Goal: Task Accomplishment & Management: Complete application form

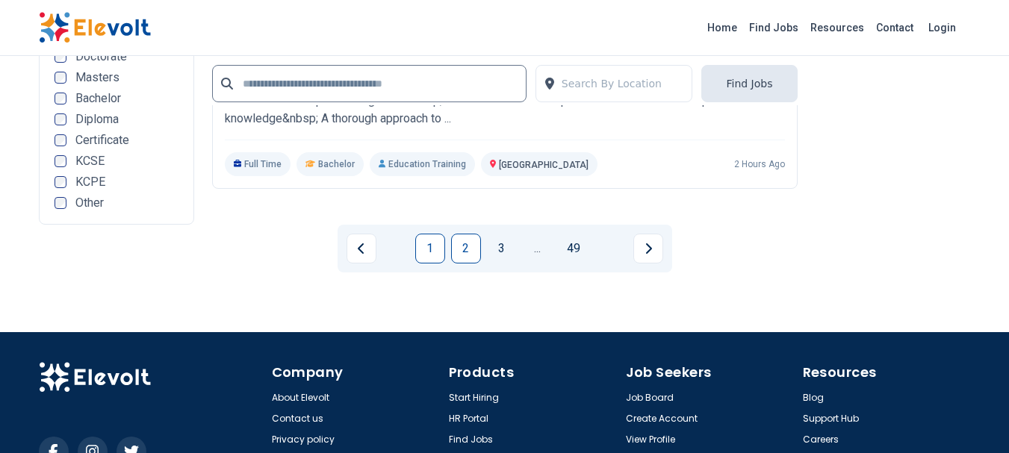
click at [463, 234] on link "2" at bounding box center [466, 249] width 30 height 30
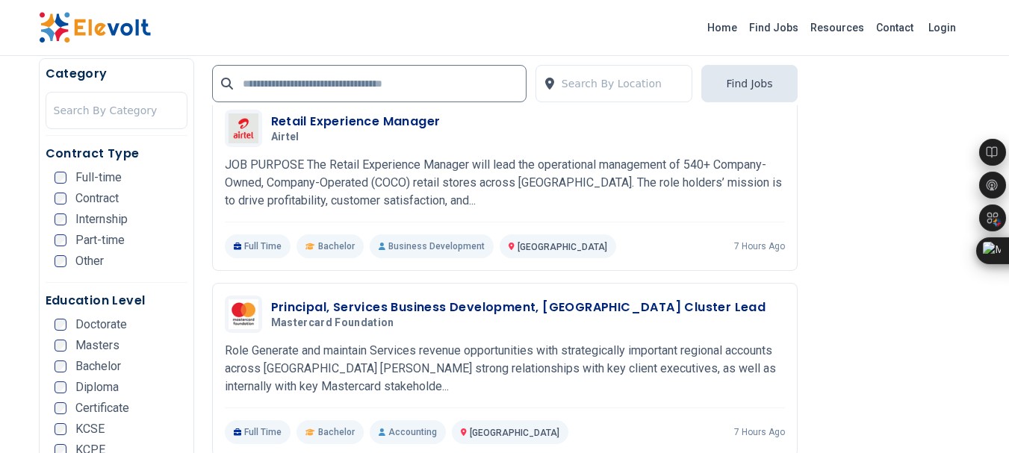
scroll to position [3176, 0]
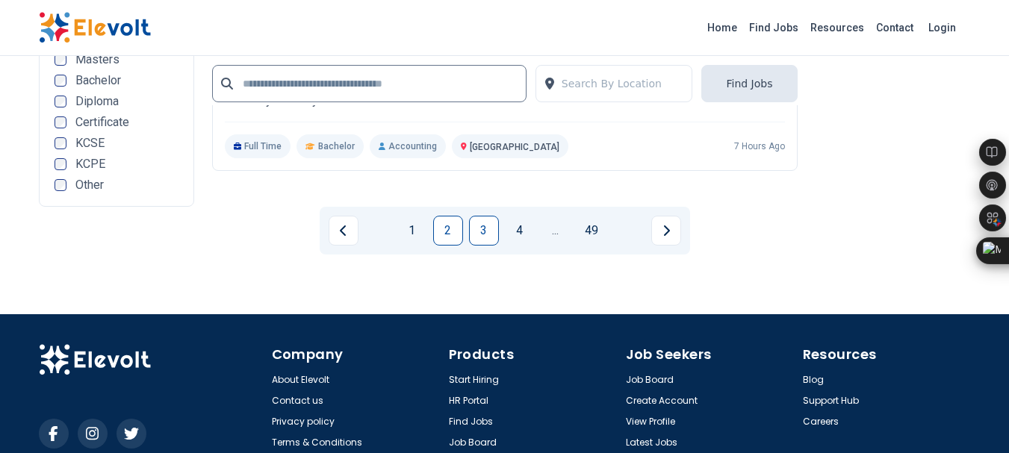
click at [480, 216] on link "3" at bounding box center [484, 231] width 30 height 30
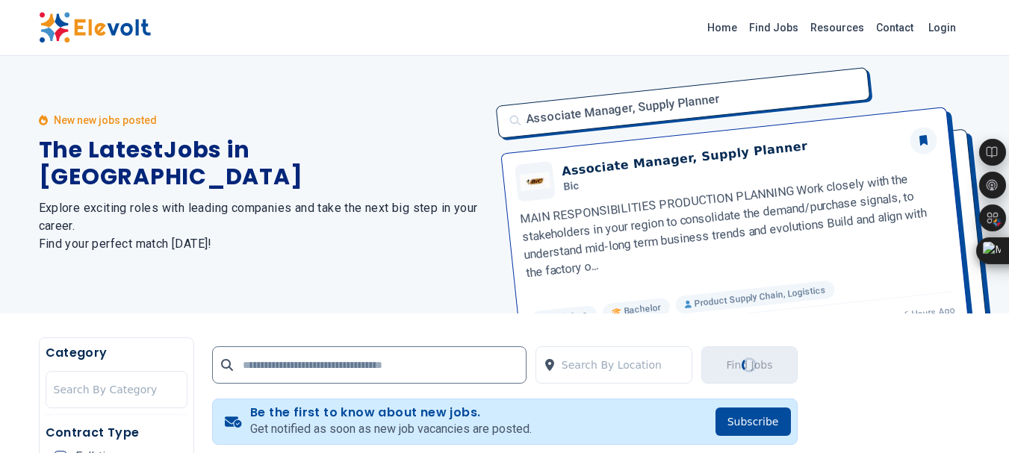
scroll to position [0, 0]
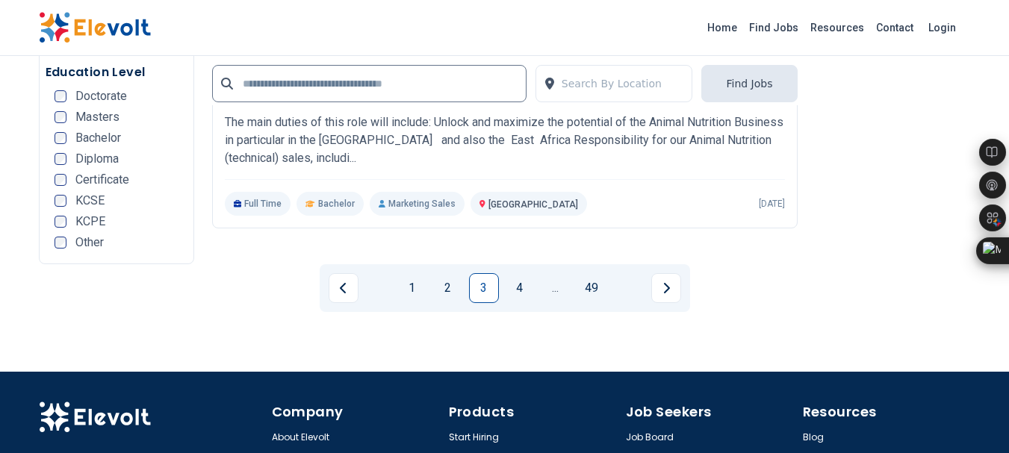
scroll to position [3131, 0]
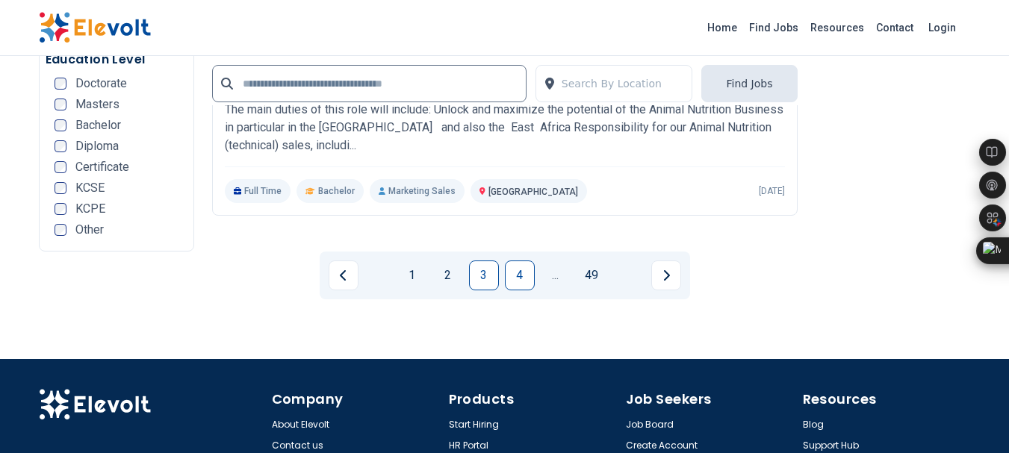
click at [513, 261] on link "4" at bounding box center [520, 276] width 30 height 30
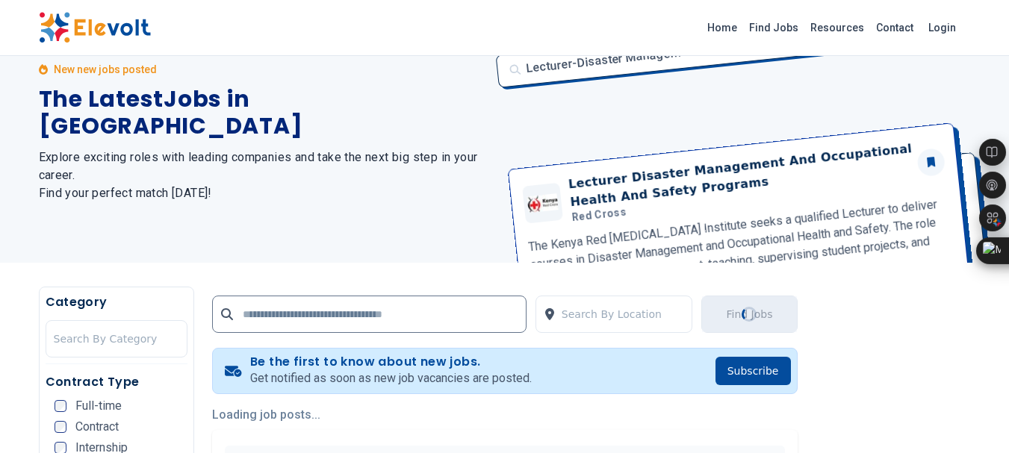
scroll to position [0, 0]
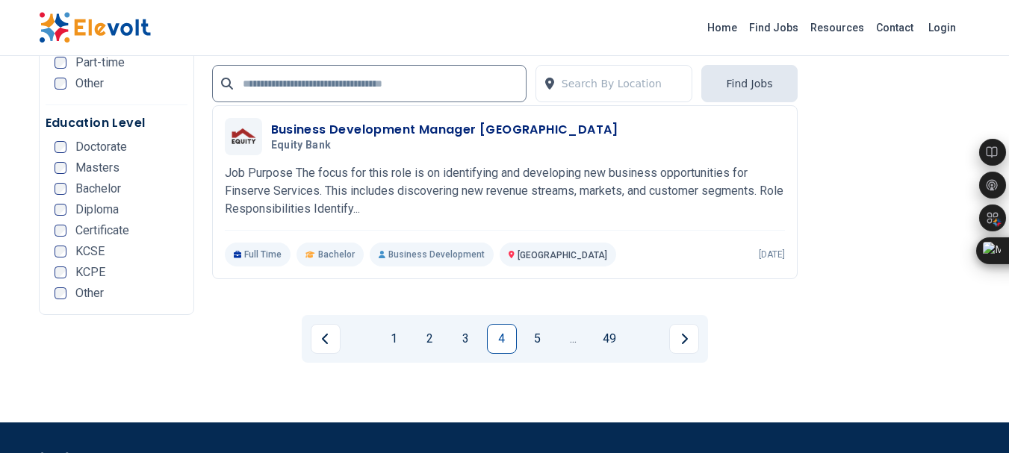
scroll to position [3074, 0]
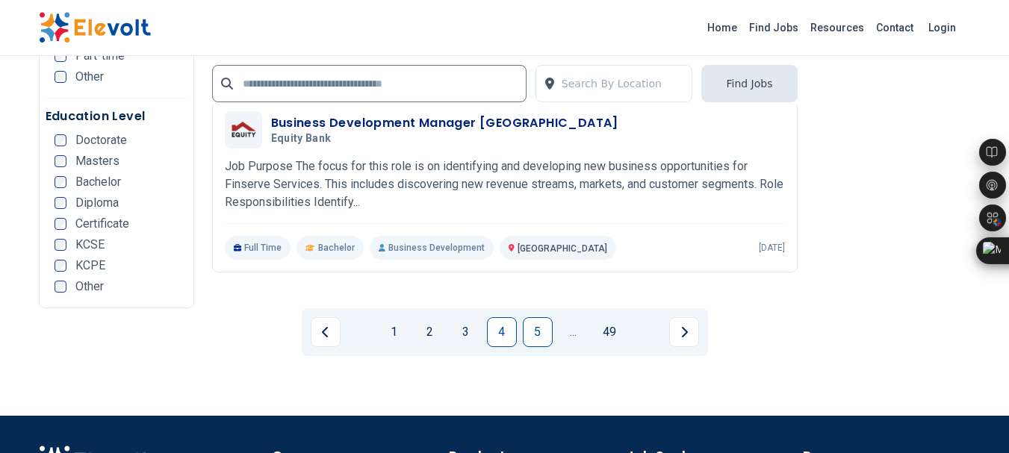
click at [533, 317] on link "5" at bounding box center [538, 332] width 30 height 30
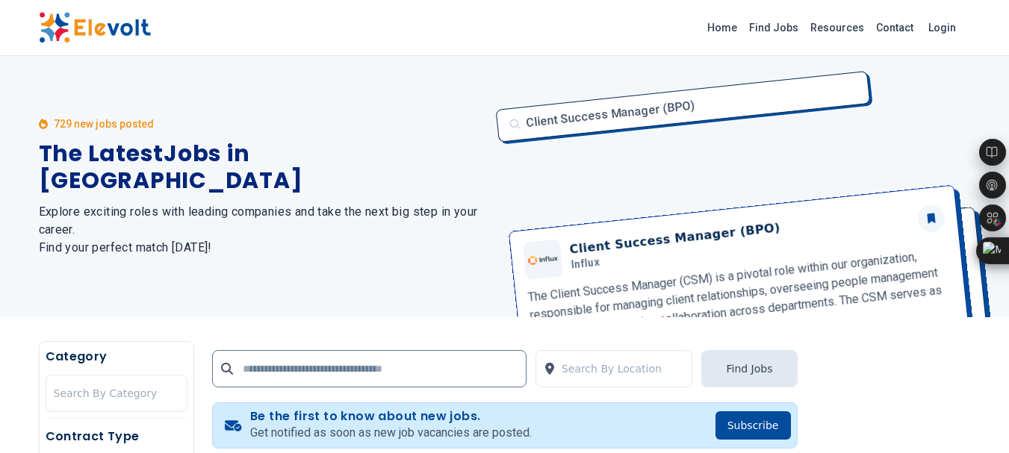
scroll to position [336, 0]
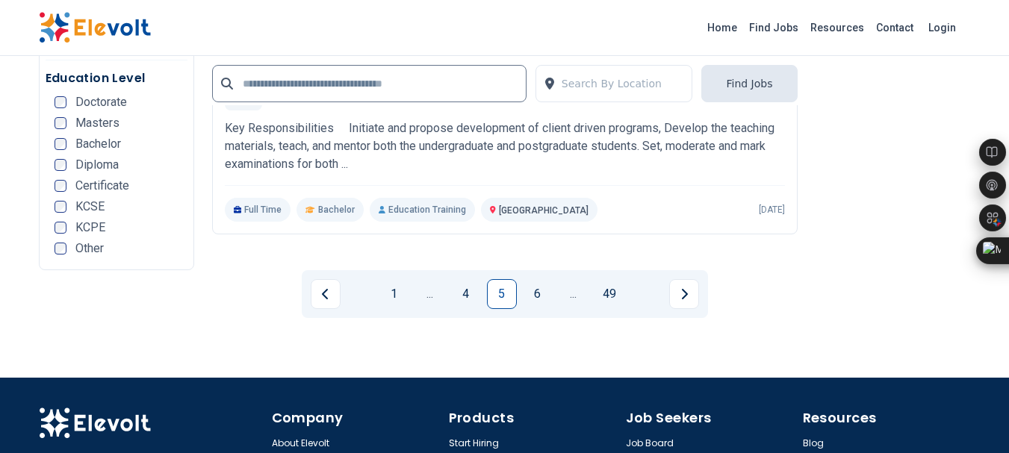
scroll to position [3118, 0]
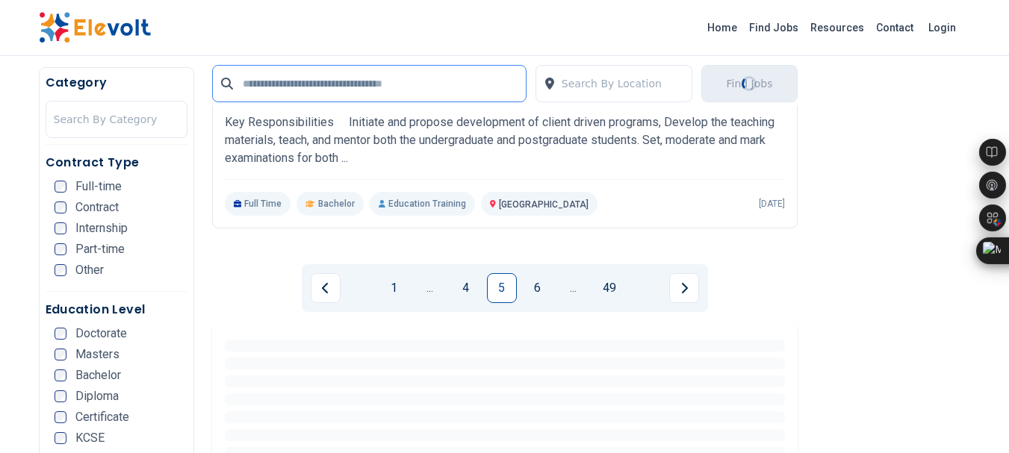
click at [382, 69] on input "text" at bounding box center [369, 83] width 315 height 37
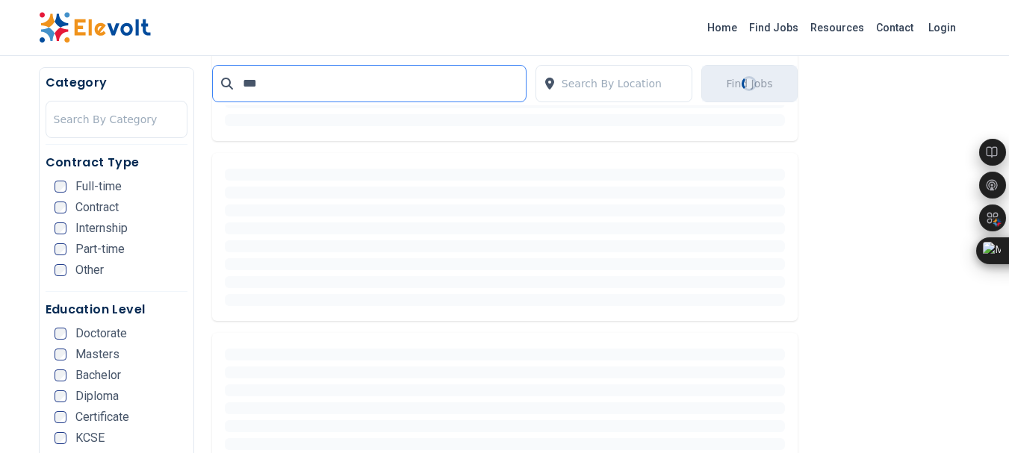
scroll to position [0, 0]
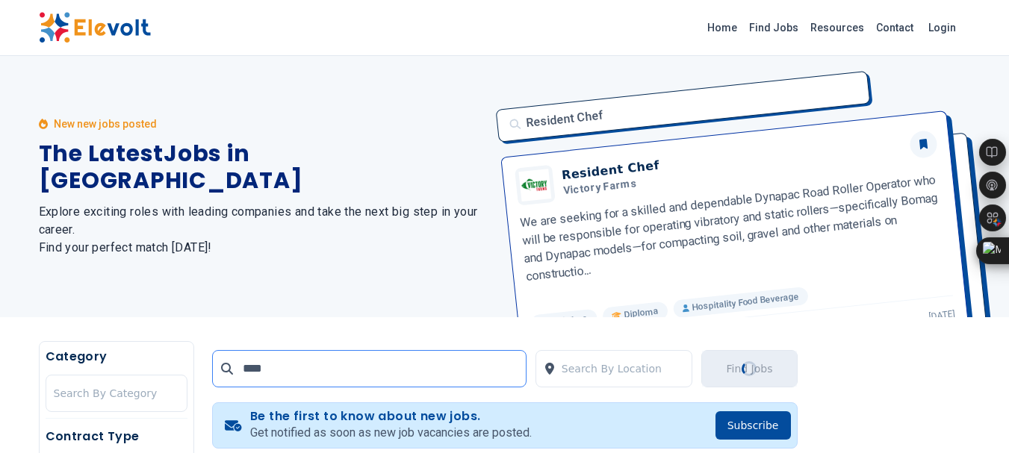
type input "*********"
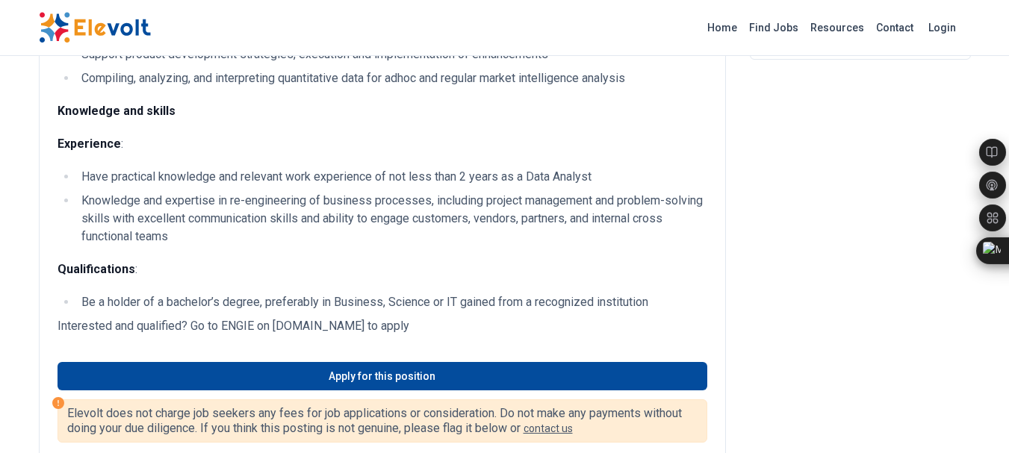
scroll to position [364, 0]
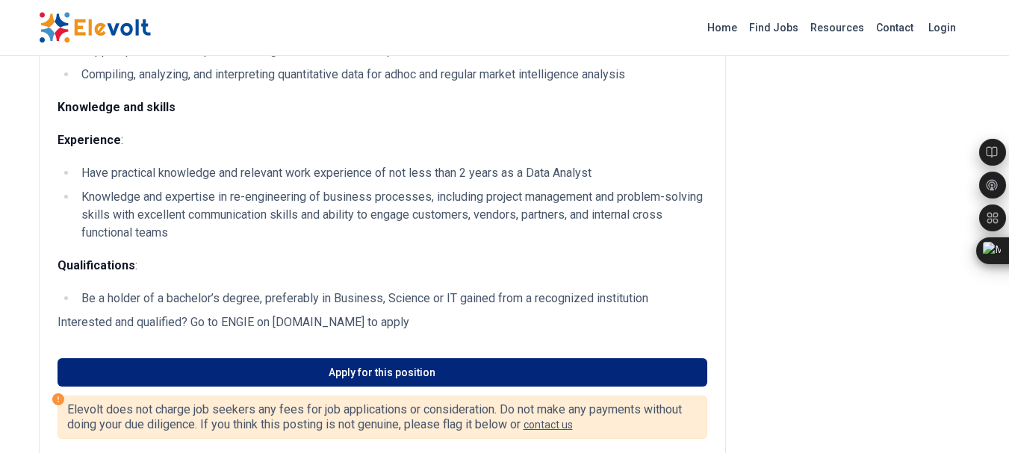
click at [418, 372] on link "Apply for this position" at bounding box center [383, 373] width 650 height 28
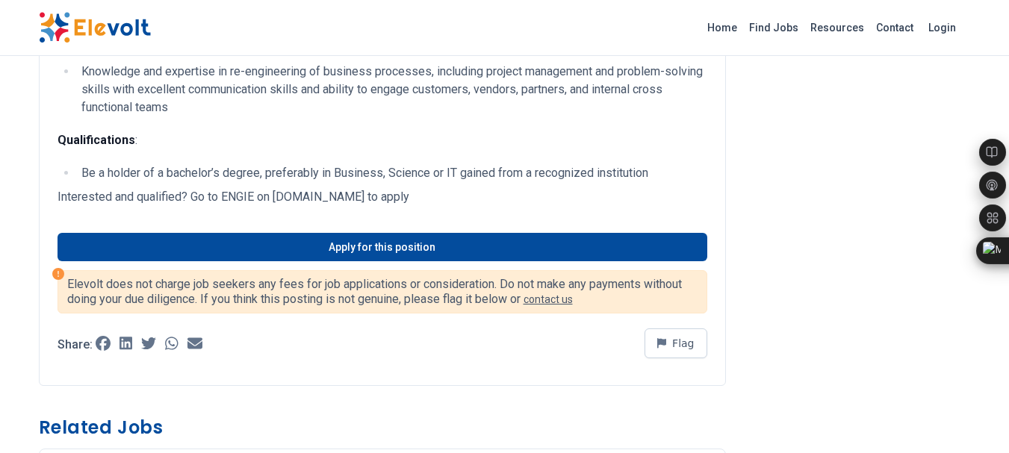
scroll to position [0, 0]
